Goal: Navigation & Orientation: Find specific page/section

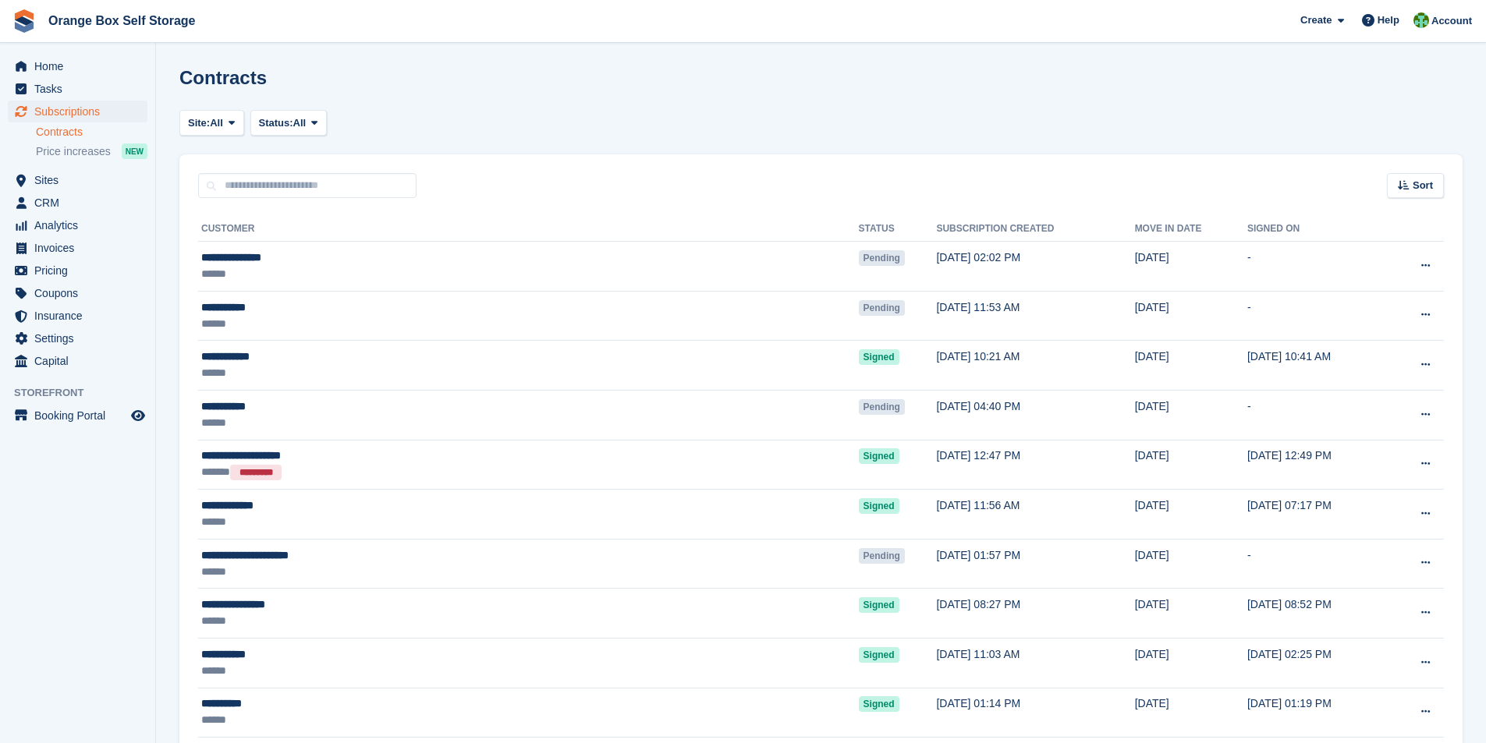
scroll to position [766, 0]
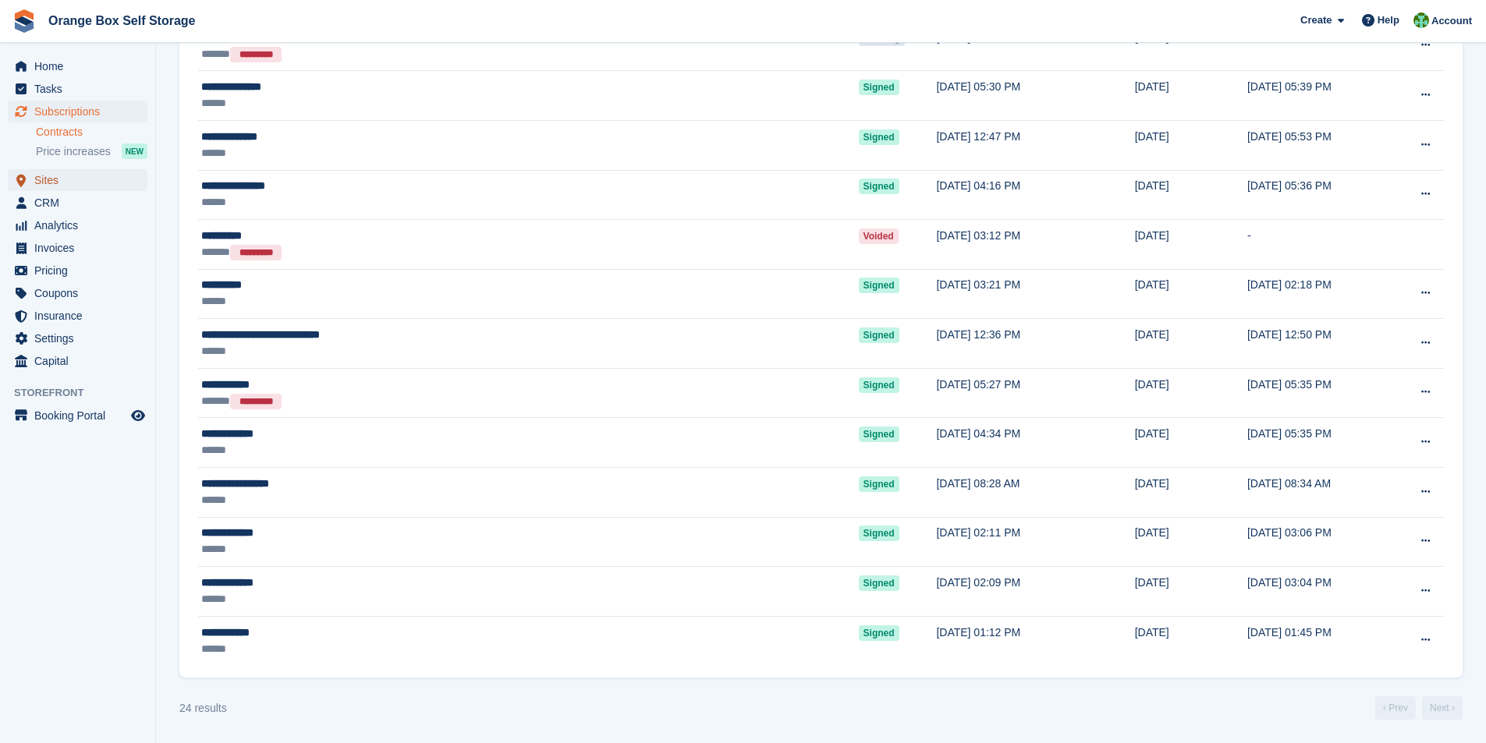
click at [47, 169] on span "Sites" at bounding box center [81, 180] width 94 height 22
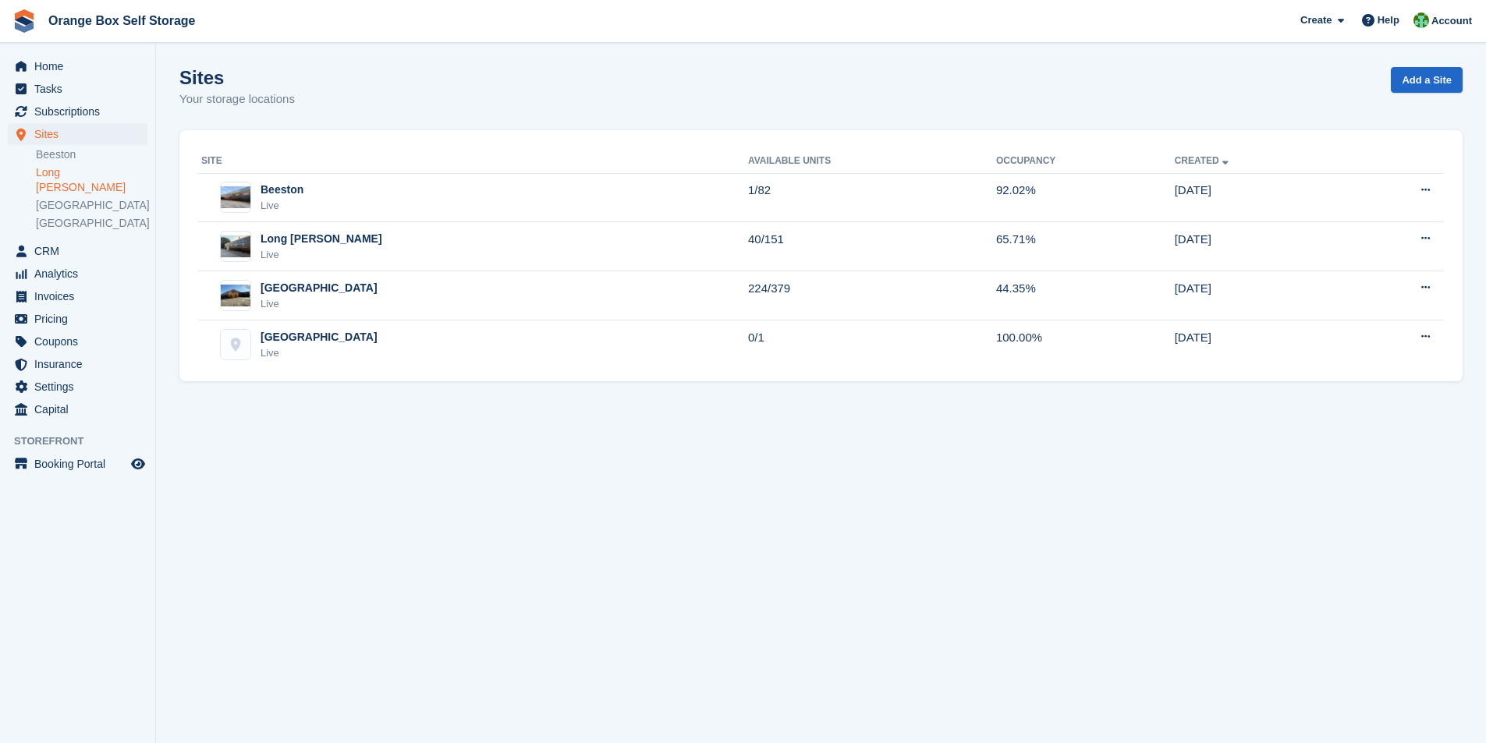
click at [64, 171] on link "Long [PERSON_NAME]" at bounding box center [92, 180] width 112 height 30
